Goal: Task Accomplishment & Management: Use online tool/utility

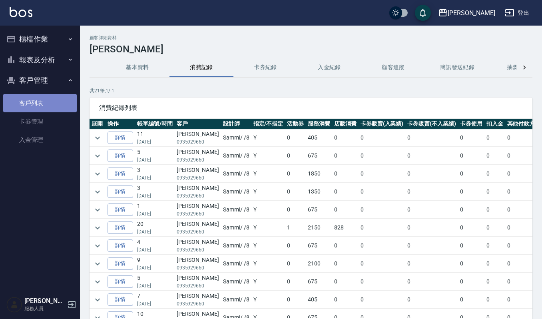
click at [48, 102] on link "客戶列表" at bounding box center [40, 103] width 74 height 18
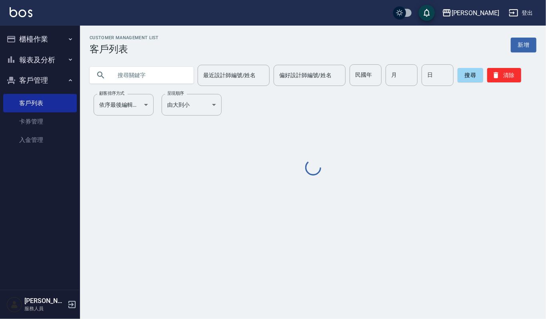
click at [167, 62] on div "最近設計師編號/姓名 最近設計師編號/姓名 偏好設計師編號/姓名 偏好設計師編號/姓名 民國年 民國年 月 月 日 日 搜尋 清除" at bounding box center [308, 70] width 456 height 31
click at [159, 75] on input "text" at bounding box center [149, 75] width 75 height 22
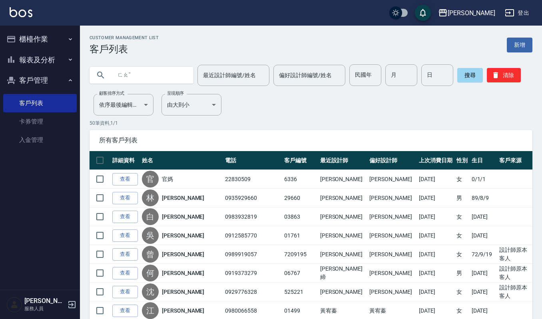
type input "ㄈ"
type input "方"
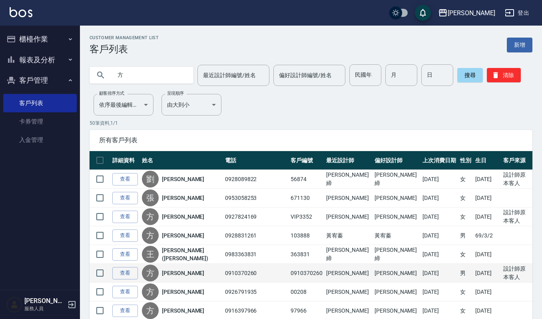
click at [111, 272] on td "查看" at bounding box center [125, 273] width 30 height 19
click at [134, 275] on link "查看" at bounding box center [125, 273] width 26 height 12
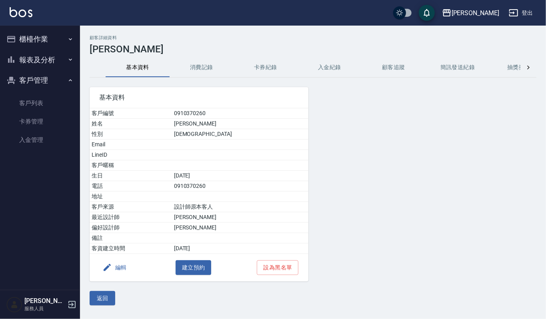
click at [211, 64] on button "消費記錄" at bounding box center [201, 67] width 64 height 19
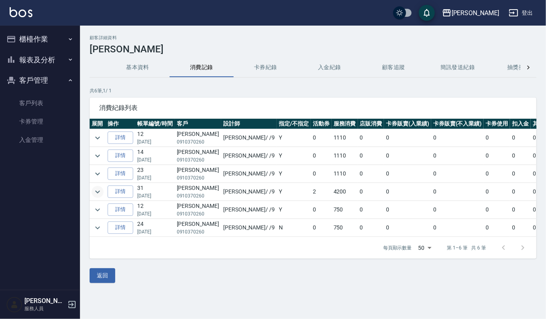
click at [95, 197] on icon "expand row" at bounding box center [98, 192] width 10 height 10
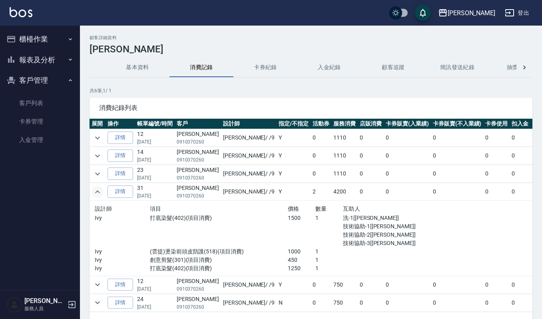
click at [40, 34] on button "櫃檯作業" at bounding box center [40, 39] width 74 height 21
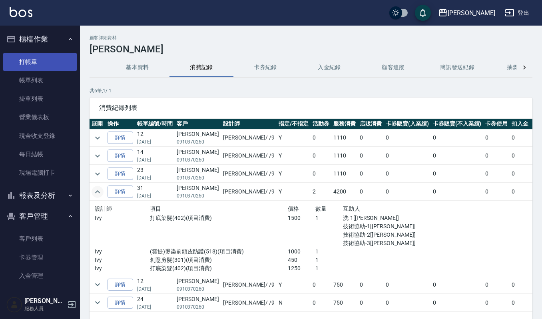
click at [18, 59] on link "打帳單" at bounding box center [40, 62] width 74 height 18
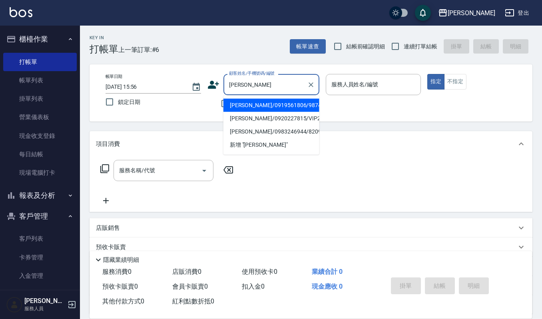
click at [270, 107] on li "[PERSON_NAME]/0919561806/98745" at bounding box center [271, 105] width 96 height 13
type input "[PERSON_NAME]/0919561806/98745"
type input "Sammi-8"
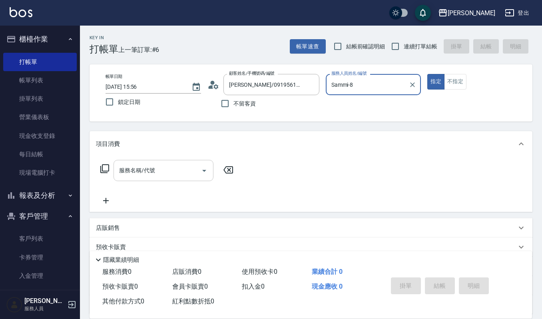
click at [170, 171] on input "服務名稱/代號" at bounding box center [157, 170] width 81 height 14
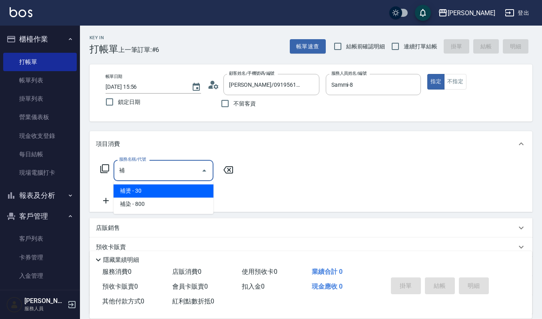
type input "補補"
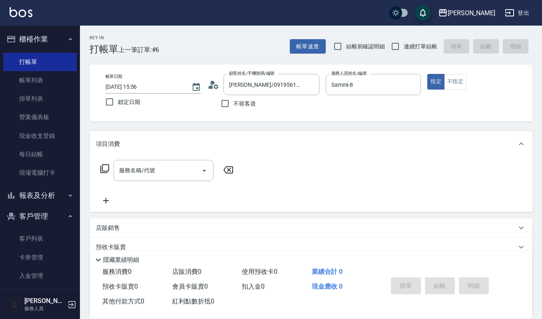
click at [160, 202] on div "服務名稱/代號 服務名稱/代號" at bounding box center [167, 183] width 142 height 46
click at [161, 173] on input "服務名稱/代號" at bounding box center [157, 170] width 81 height 14
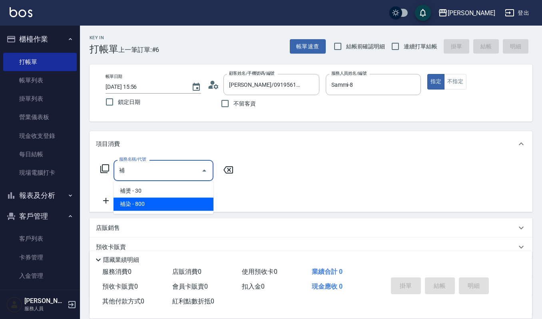
click at [152, 205] on span "補染 - 800" at bounding box center [163, 203] width 100 height 13
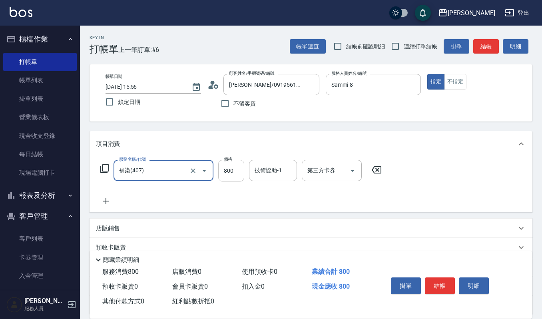
type input "補染(407)"
click at [236, 175] on input "800" at bounding box center [231, 171] width 26 height 22
type input "1200"
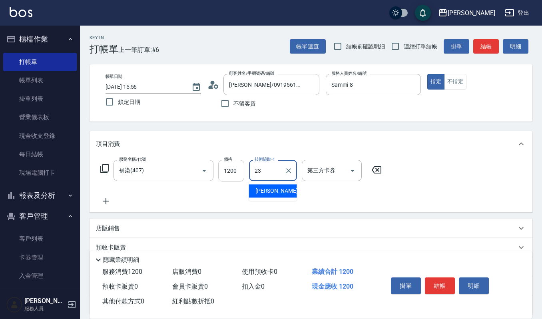
type input "[PERSON_NAME]-23"
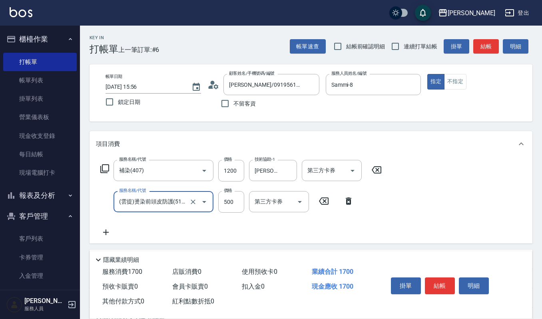
type input "(雲提)燙染前頭皮防護(518)"
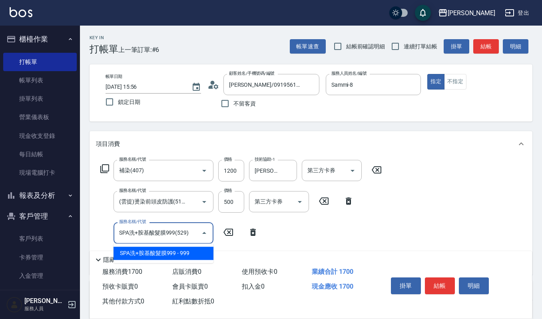
type input "SPA洗+胺基酸髮膜999(529)"
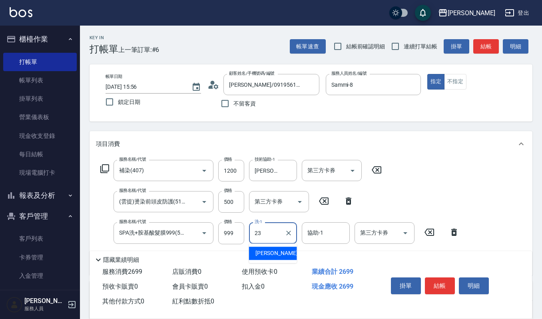
type input "[PERSON_NAME]-23"
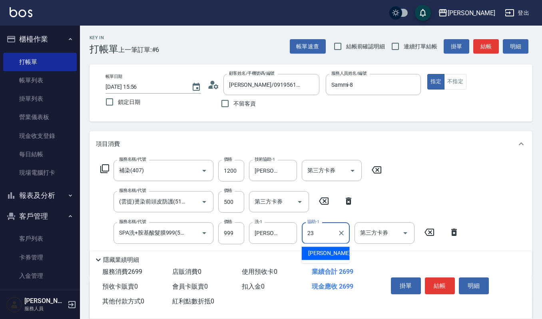
type input "[PERSON_NAME]-23"
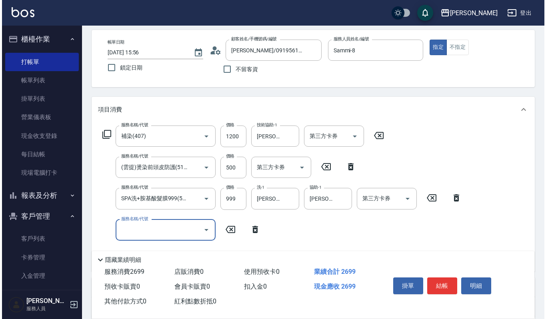
scroll to position [53, 0]
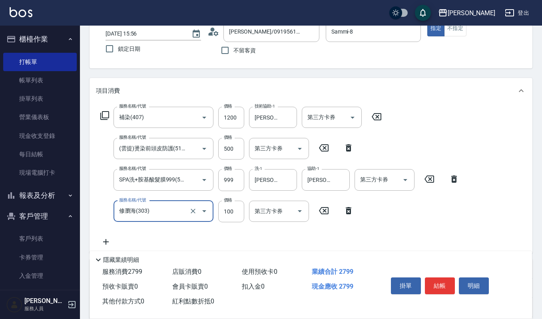
type input "修瀏海(303)"
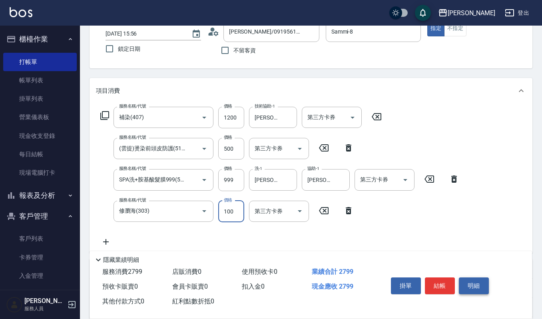
click at [468, 279] on button "明細" at bounding box center [474, 285] width 30 height 17
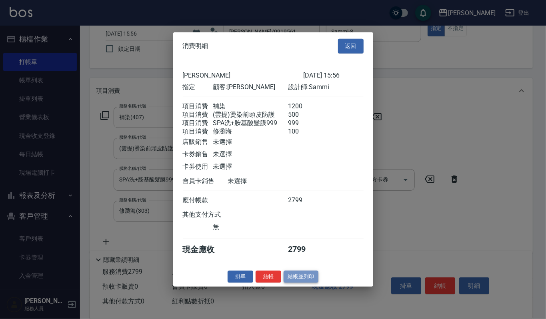
click at [299, 280] on button "結帳並列印" at bounding box center [300, 276] width 35 height 12
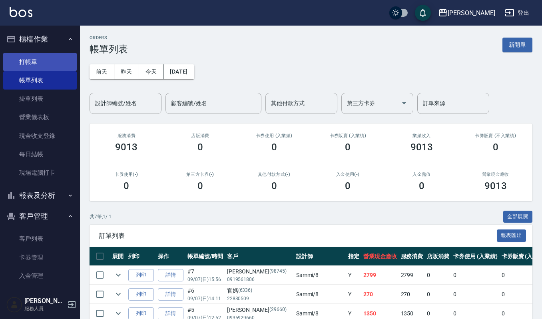
click at [18, 58] on link "打帳單" at bounding box center [40, 62] width 74 height 18
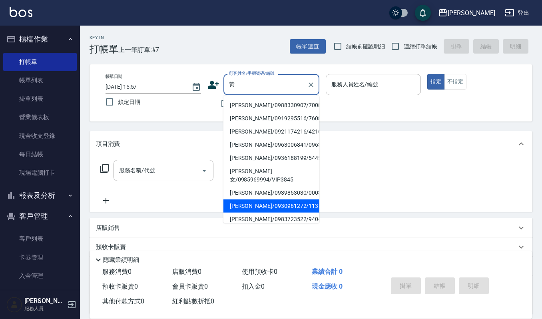
click at [259, 199] on li "[PERSON_NAME]/0930961272/1137" at bounding box center [271, 205] width 96 height 13
type input "[PERSON_NAME]/0930961272/1137"
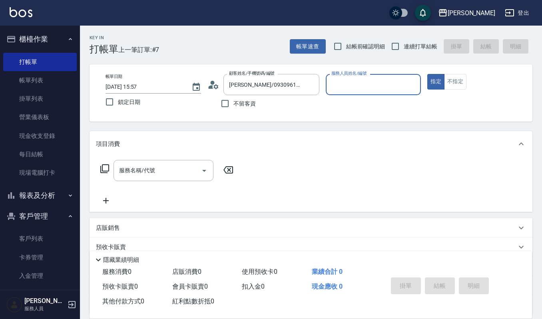
type input "Sammi-8"
click at [180, 177] on input "服務名稱/代號" at bounding box center [157, 170] width 81 height 14
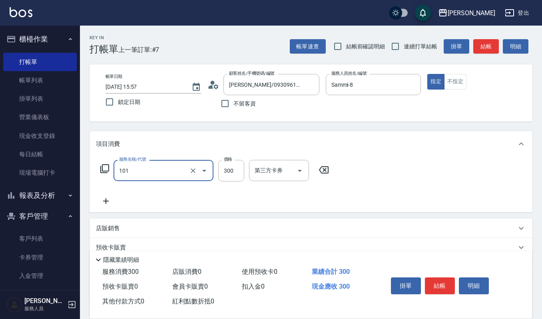
type input "一般洗髮(101)"
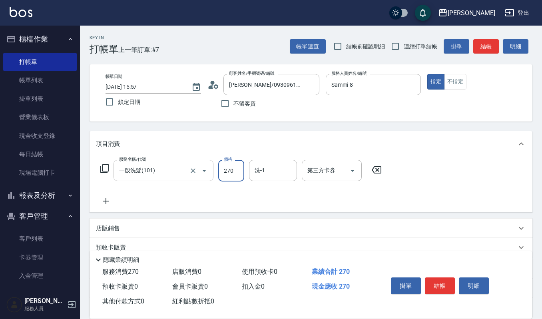
type input "270"
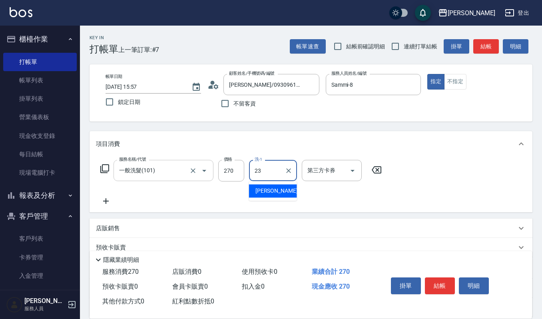
type input "[PERSON_NAME]-23"
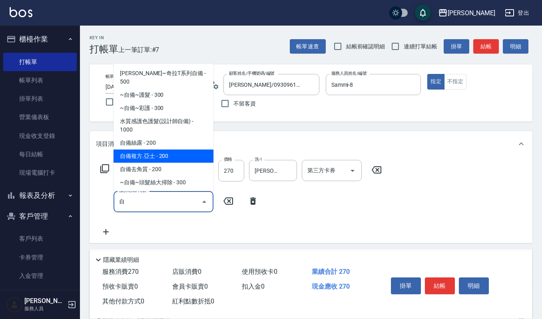
click at [177, 149] on span "自備複方.亞士 - 200" at bounding box center [163, 155] width 100 height 13
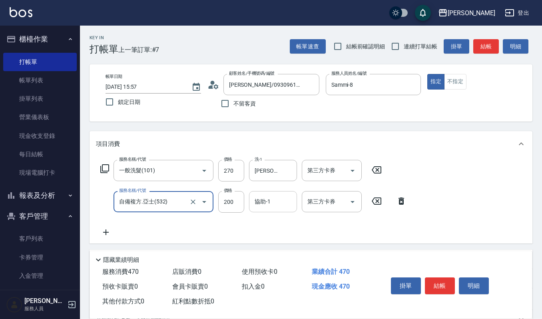
type input "自備複方.亞士(532)"
click at [261, 203] on input "協助-1" at bounding box center [273, 202] width 41 height 14
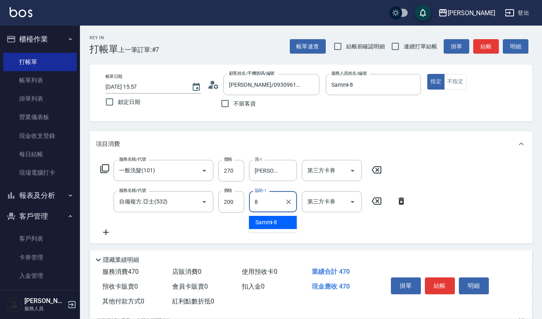
type input "Sammi-8"
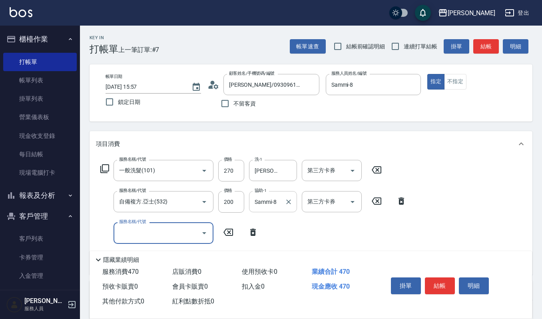
scroll to position [106, 0]
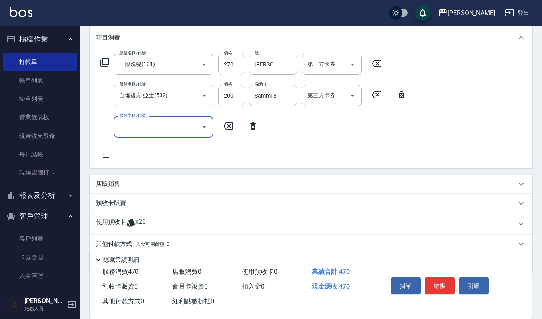
click at [114, 186] on p "店販銷售" at bounding box center [108, 184] width 24 height 8
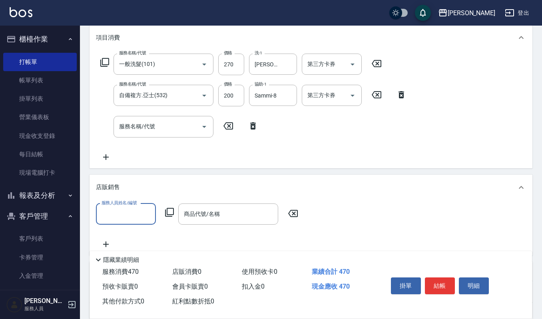
scroll to position [0, 0]
type input "Sammi-8"
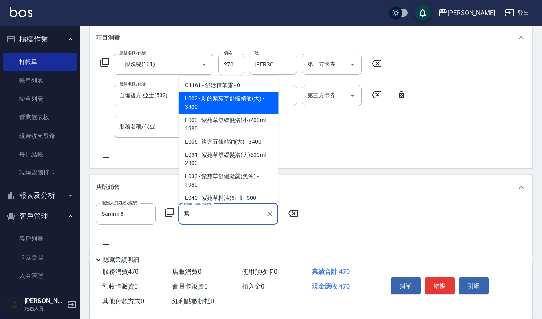
click at [229, 88] on span "C1161 - 舒活精華露 - 0" at bounding box center [229, 85] width 100 height 13
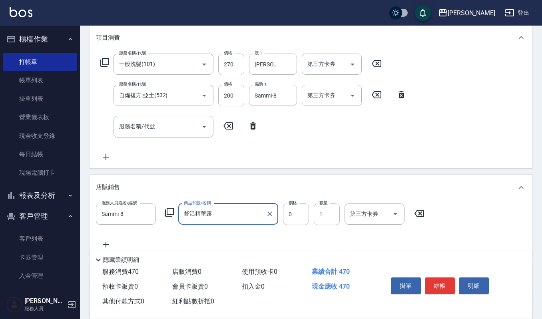
click at [242, 219] on input "舒活精華露" at bounding box center [222, 214] width 81 height 14
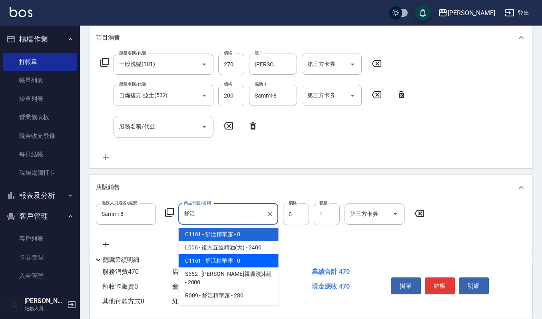
type input "[PERSON_NAME]"
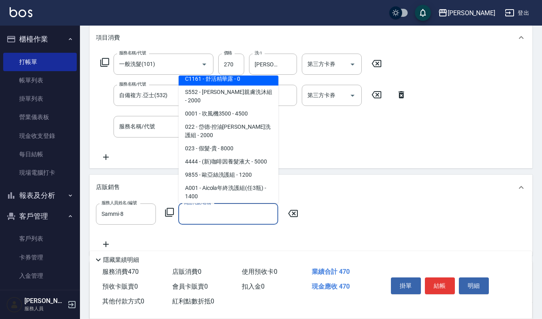
scroll to position [30, 0]
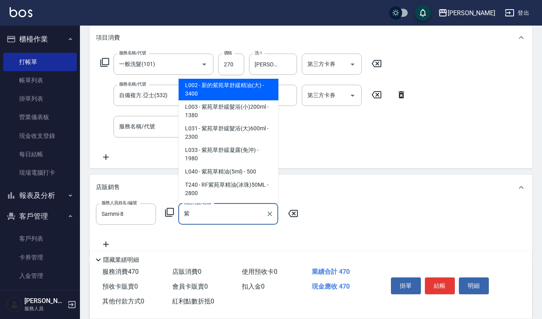
type input "新的紫苑草舒緩精油(大)"
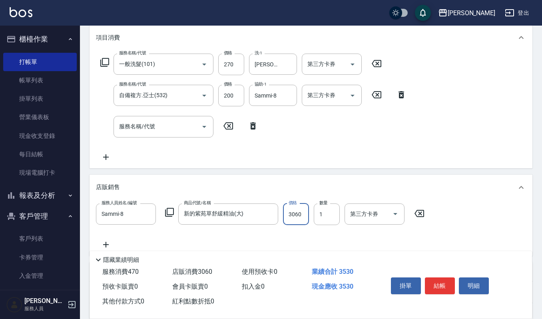
type input "3060"
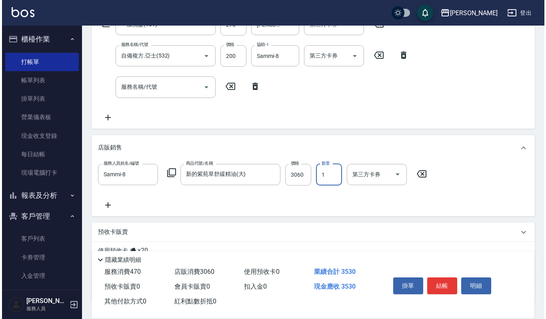
scroll to position [150, 0]
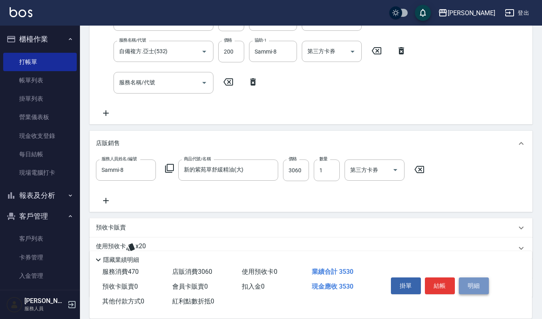
click at [468, 283] on button "明細" at bounding box center [474, 285] width 30 height 17
click at [478, 286] on button "明細" at bounding box center [474, 285] width 30 height 17
click at [476, 285] on button "明細" at bounding box center [474, 285] width 30 height 17
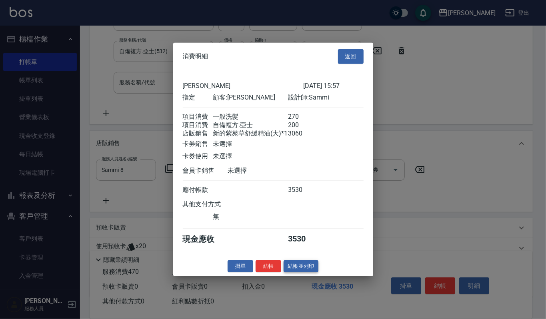
click at [290, 266] on button "結帳並列印" at bounding box center [300, 266] width 35 height 12
